Goal: Information Seeking & Learning: Learn about a topic

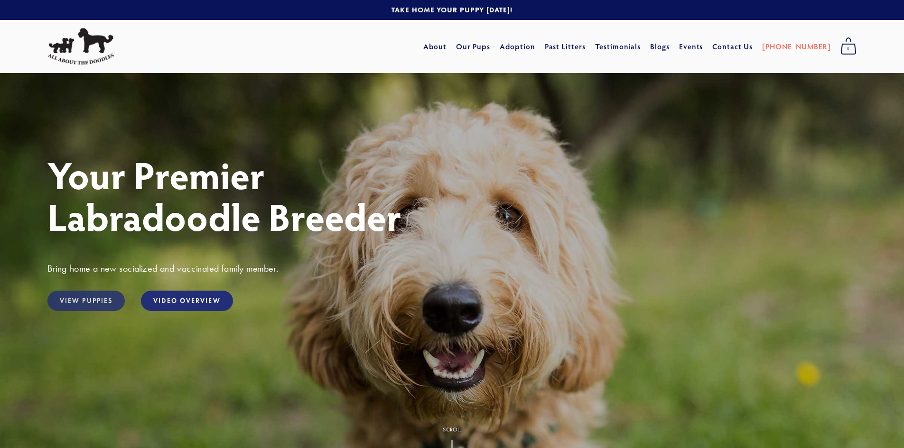
click at [84, 300] on link "View Puppies" at bounding box center [85, 301] width 77 height 20
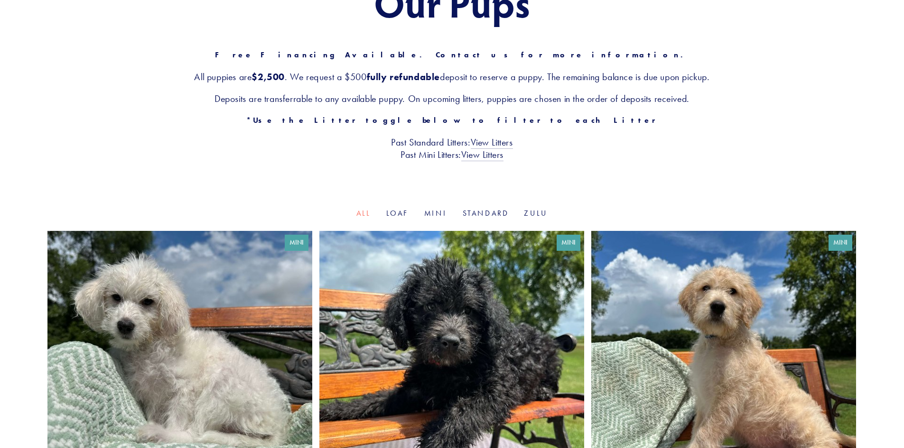
scroll to position [95, 0]
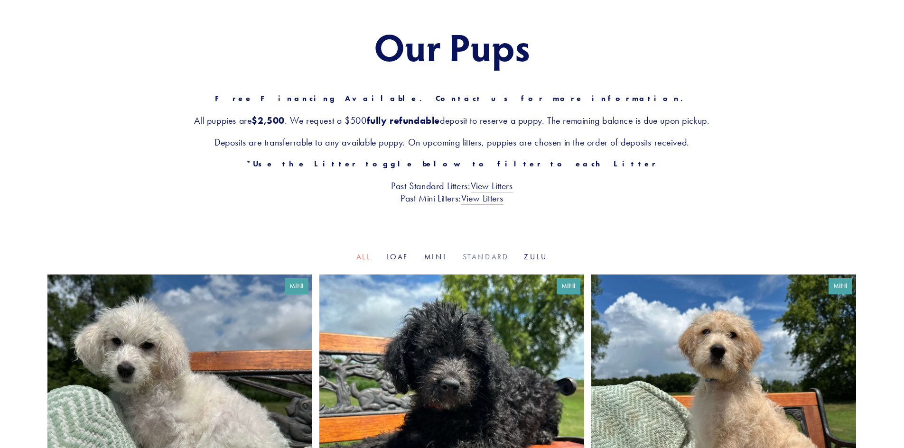
click at [475, 256] on link "Standard" at bounding box center [486, 256] width 46 height 9
click at [536, 257] on link "Zulu" at bounding box center [536, 256] width 24 height 9
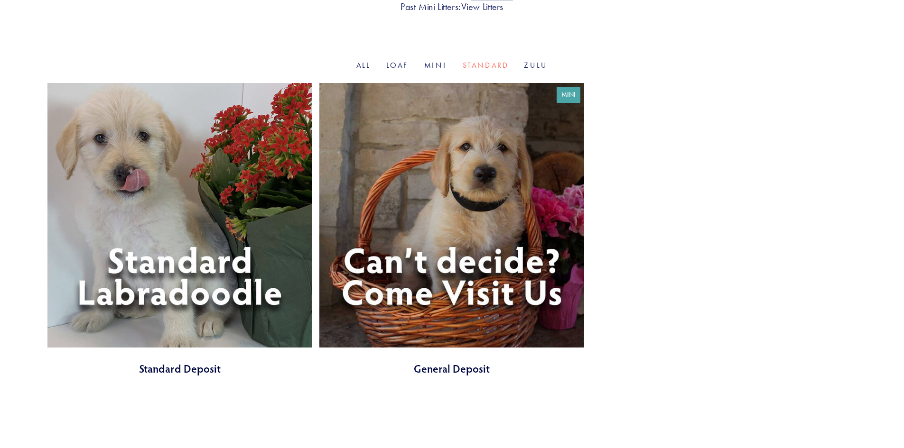
scroll to position [285, 0]
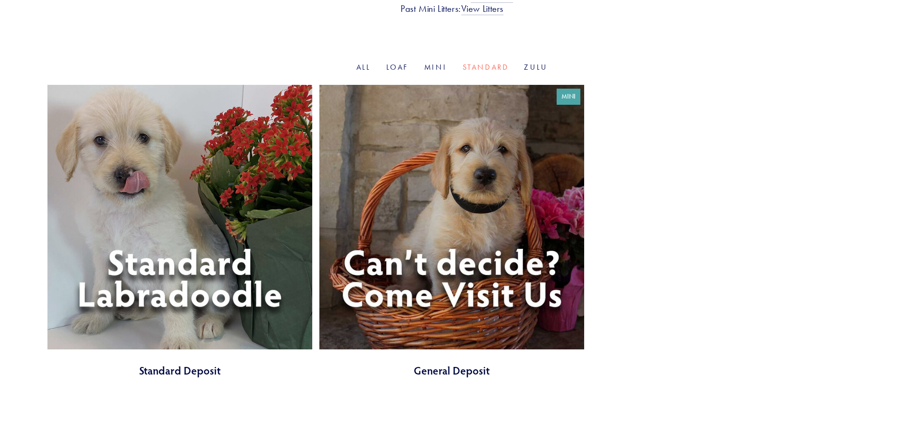
click at [216, 270] on link at bounding box center [179, 231] width 265 height 293
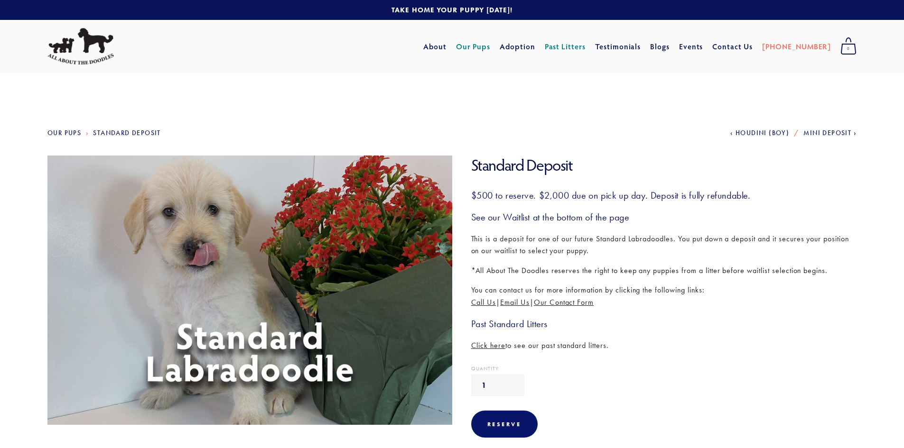
click at [491, 49] on link "Our Pups" at bounding box center [473, 46] width 35 height 17
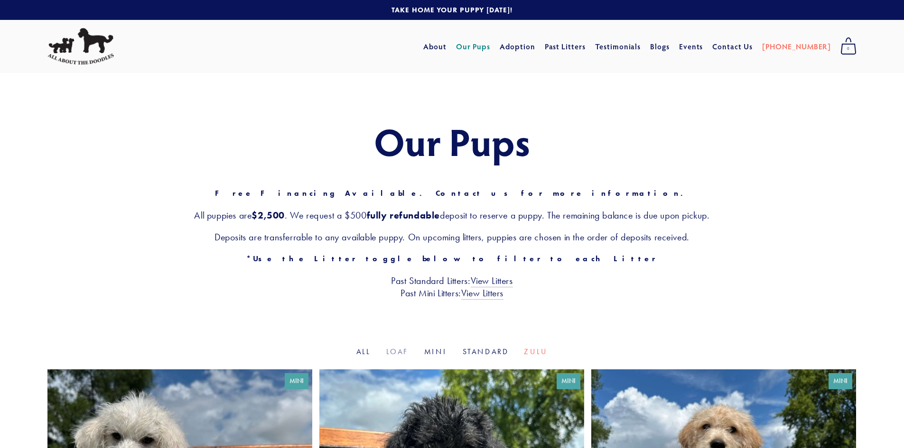
click at [395, 353] on link "Loaf" at bounding box center [397, 351] width 23 height 9
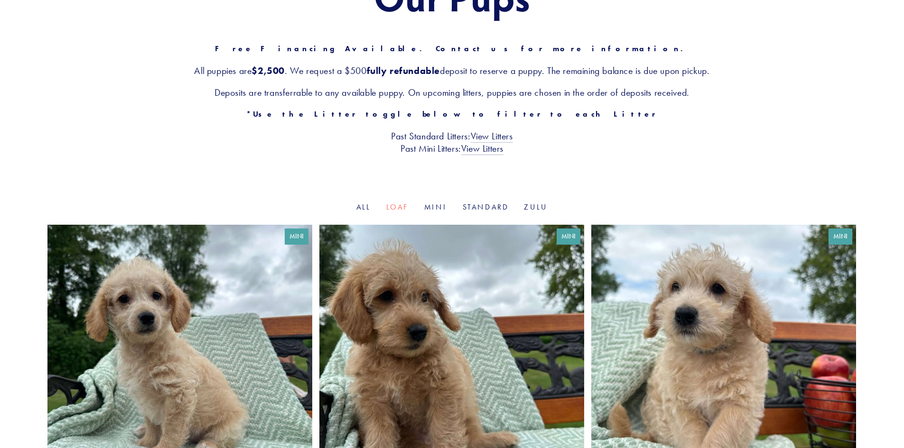
scroll to position [142, 0]
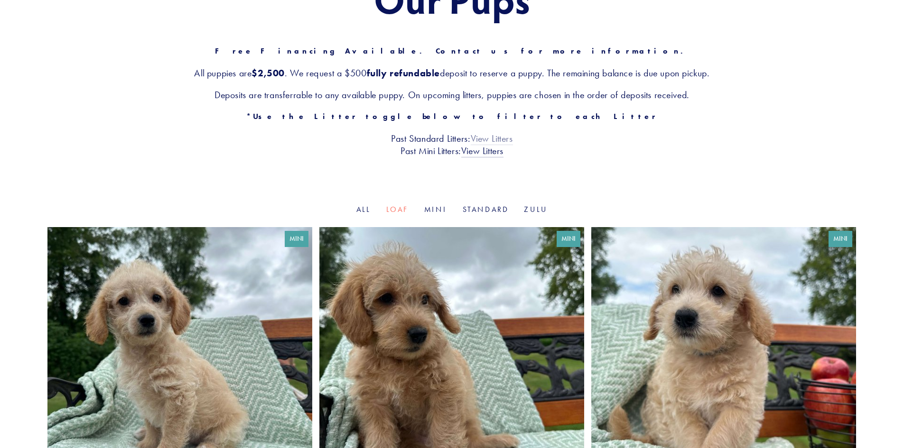
click at [482, 140] on link "View Litters" at bounding box center [492, 139] width 42 height 12
